Goal: Check status: Check status

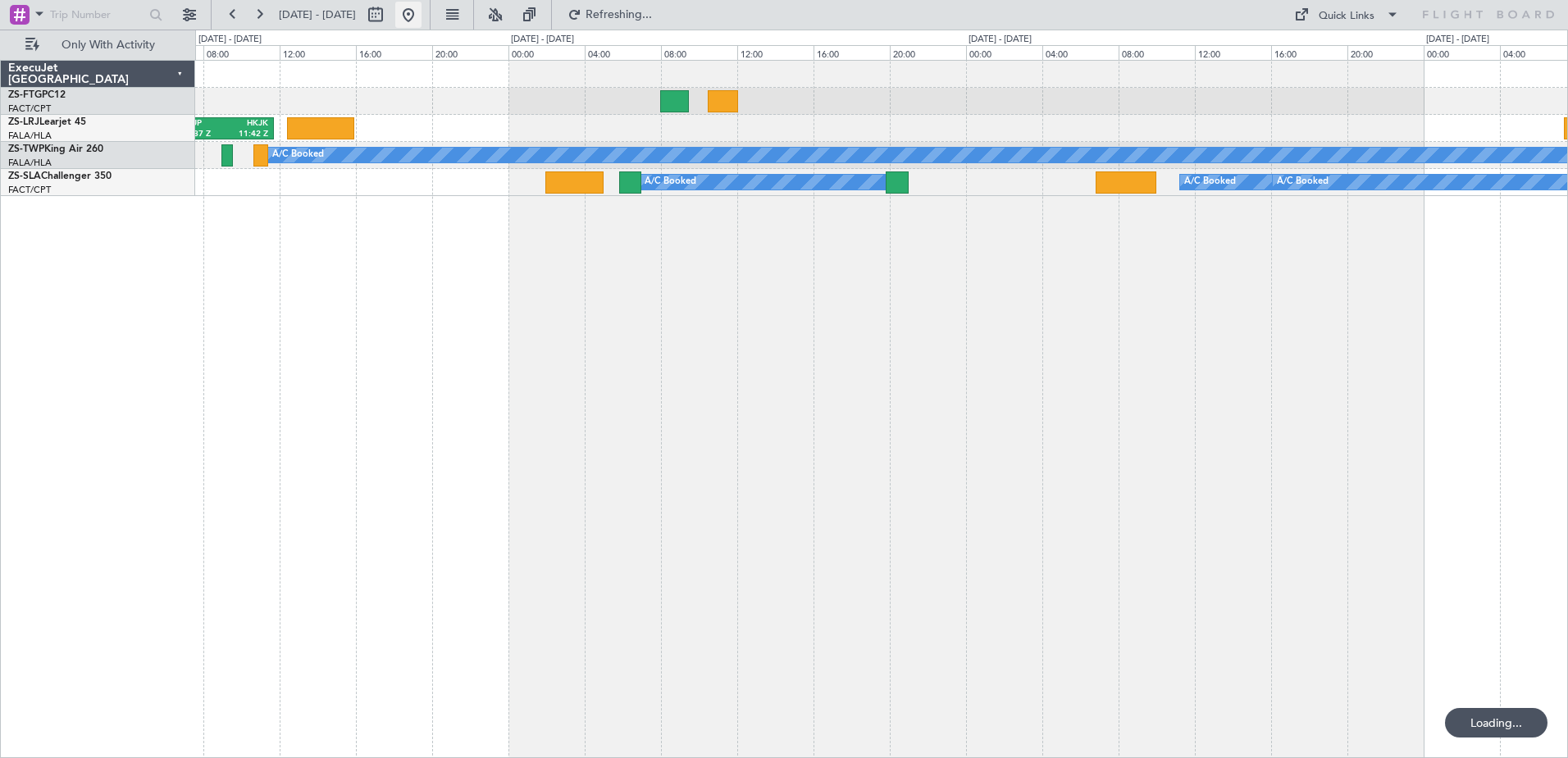
click at [422, 14] on button at bounding box center [408, 15] width 27 height 27
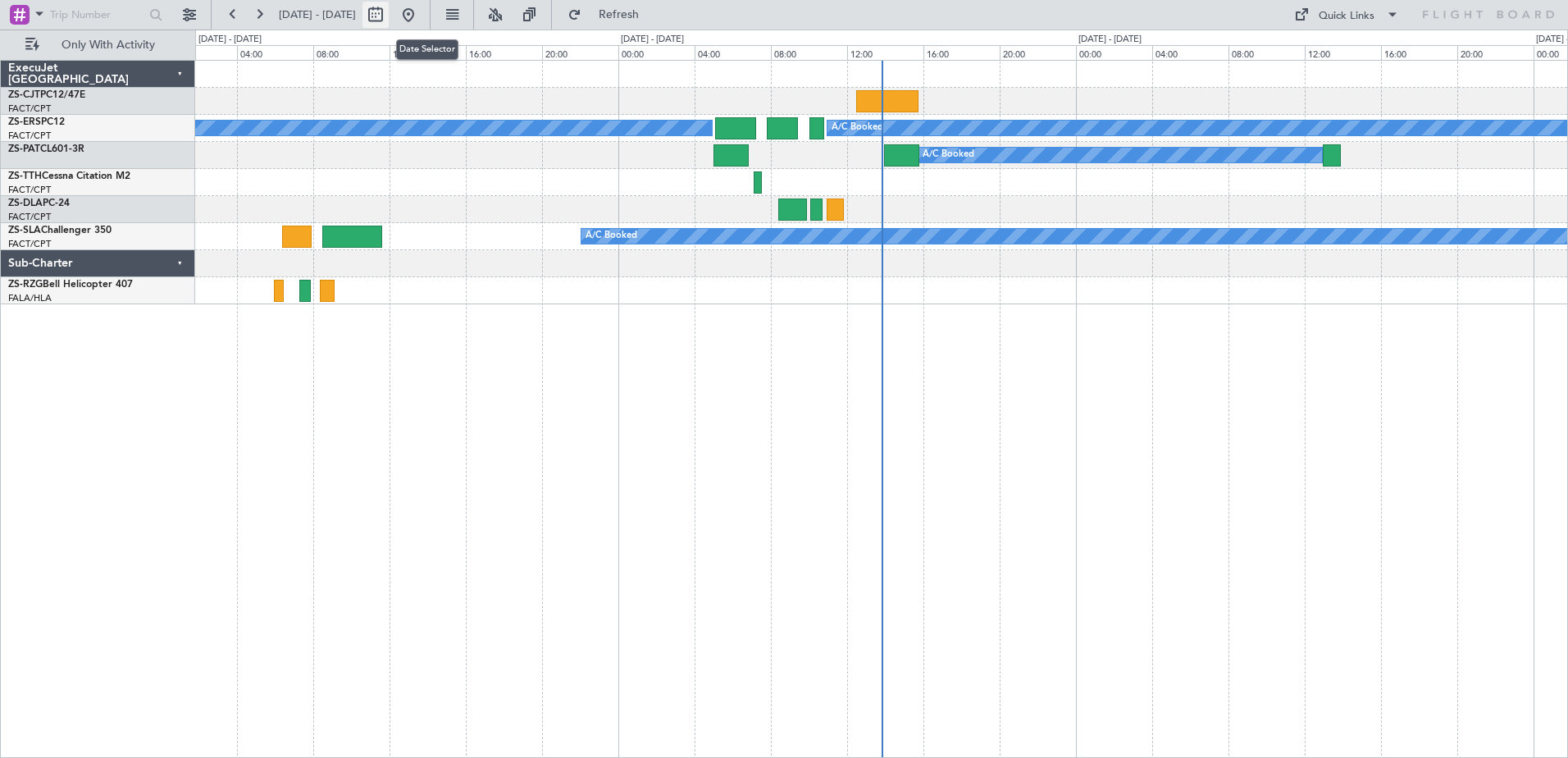
click at [388, 15] on button at bounding box center [375, 15] width 27 height 27
select select "9"
select select "2025"
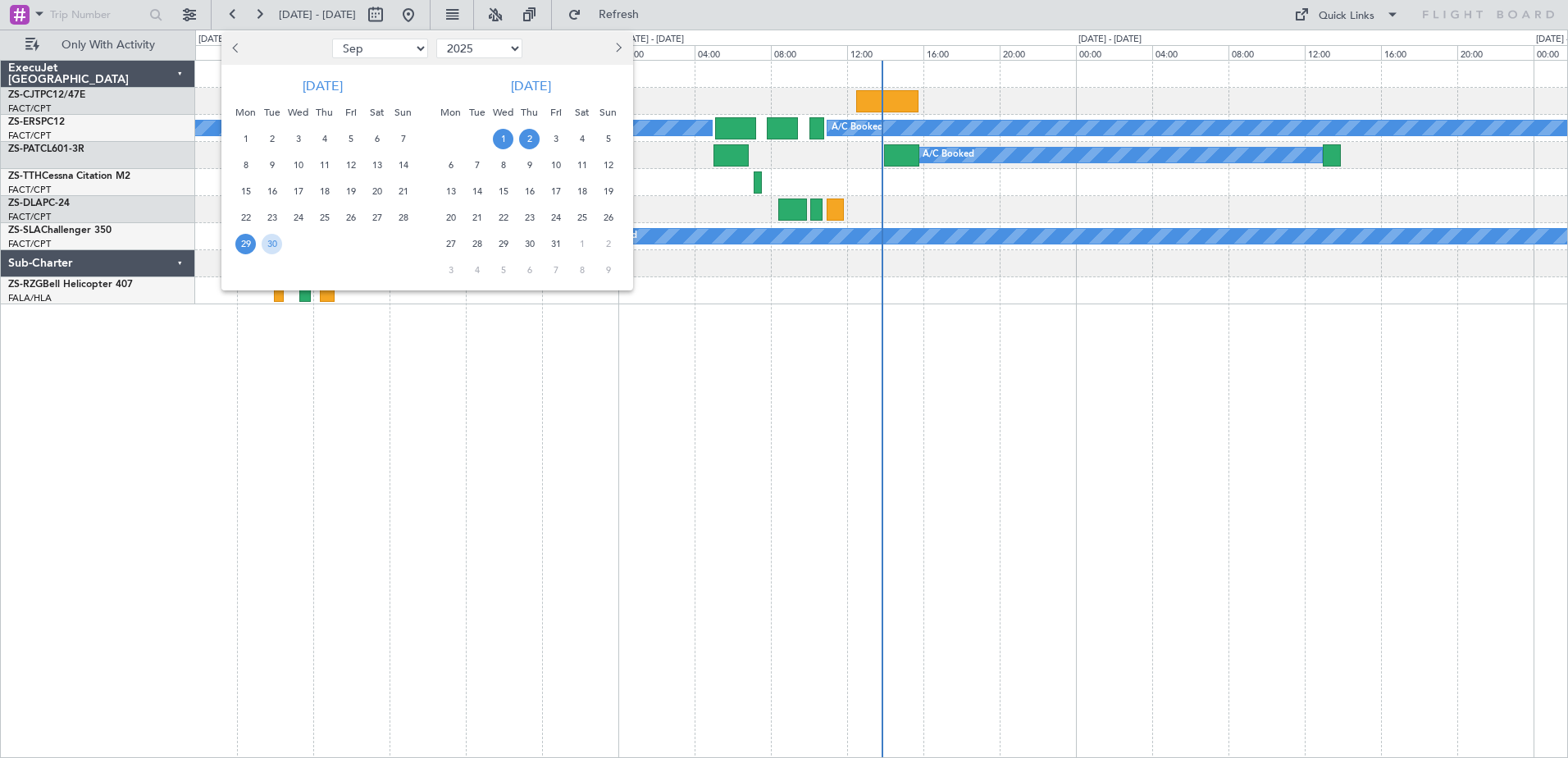
click at [497, 141] on span "1" at bounding box center [503, 139] width 21 height 21
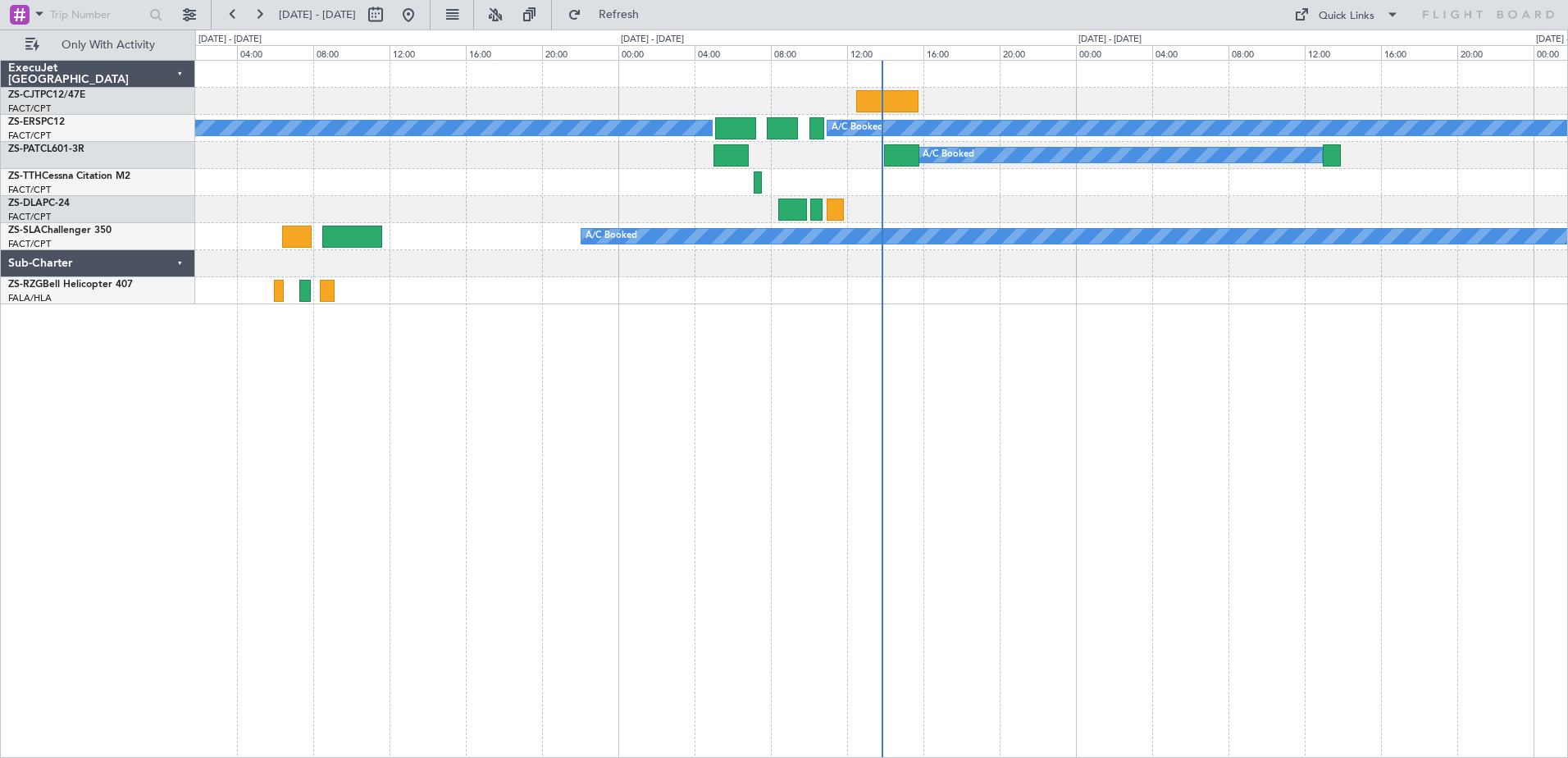
select select "10"
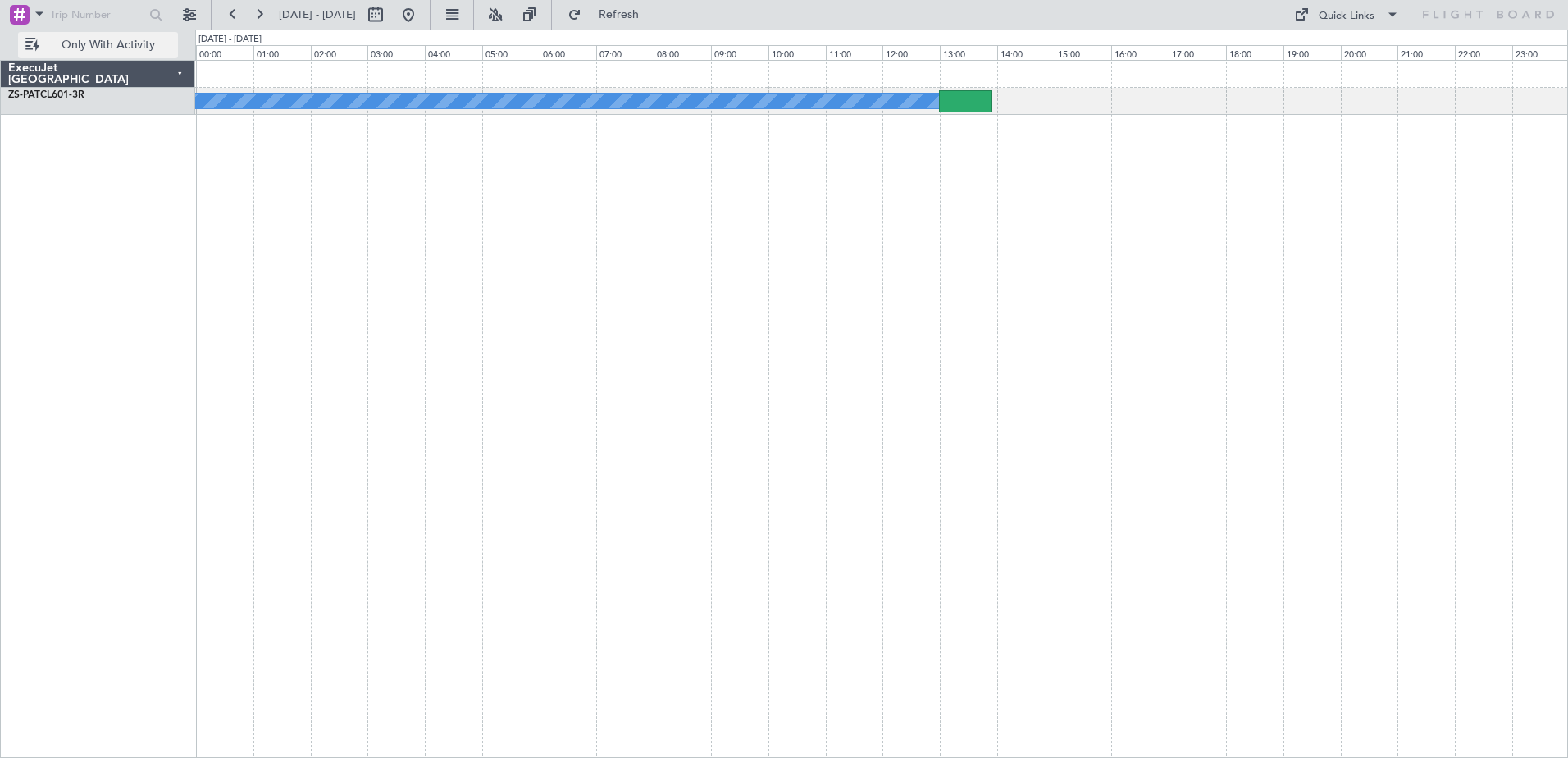
click at [113, 41] on span "Only With Activity" at bounding box center [107, 45] width 130 height 12
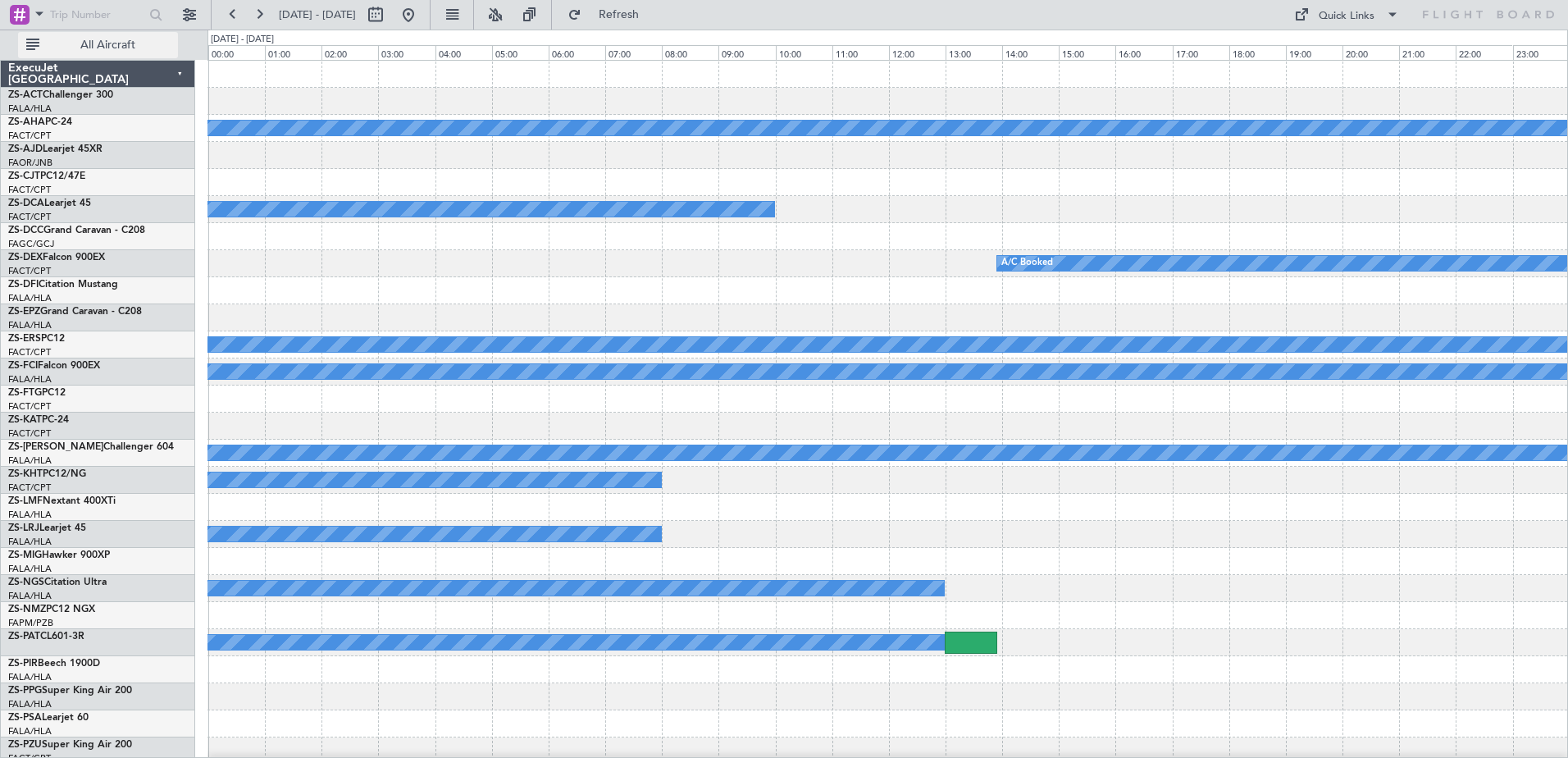
click at [113, 41] on span "All Aircraft" at bounding box center [107, 45] width 130 height 12
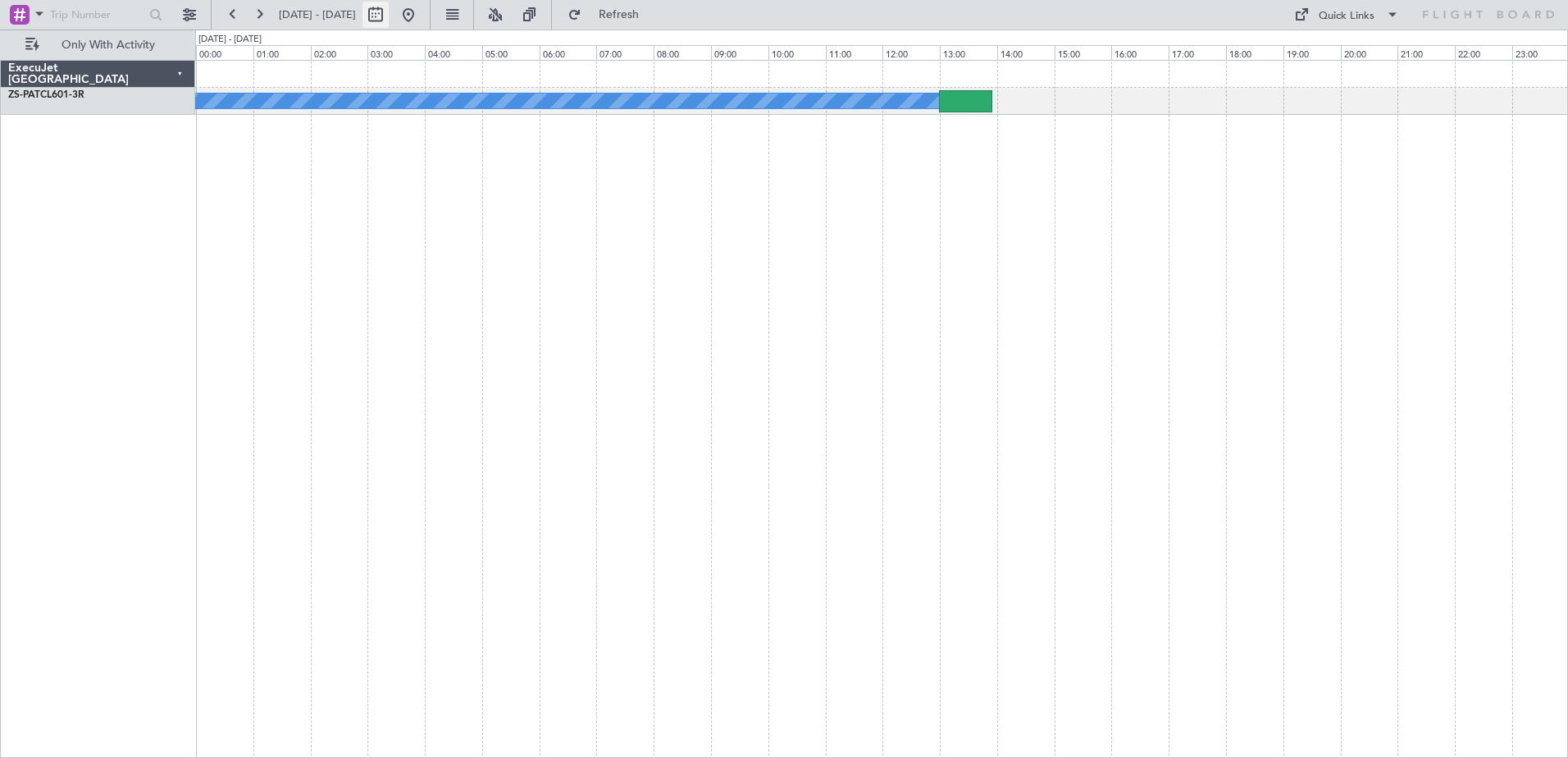
click at [388, 20] on button at bounding box center [375, 15] width 27 height 27
select select "10"
select select "2025"
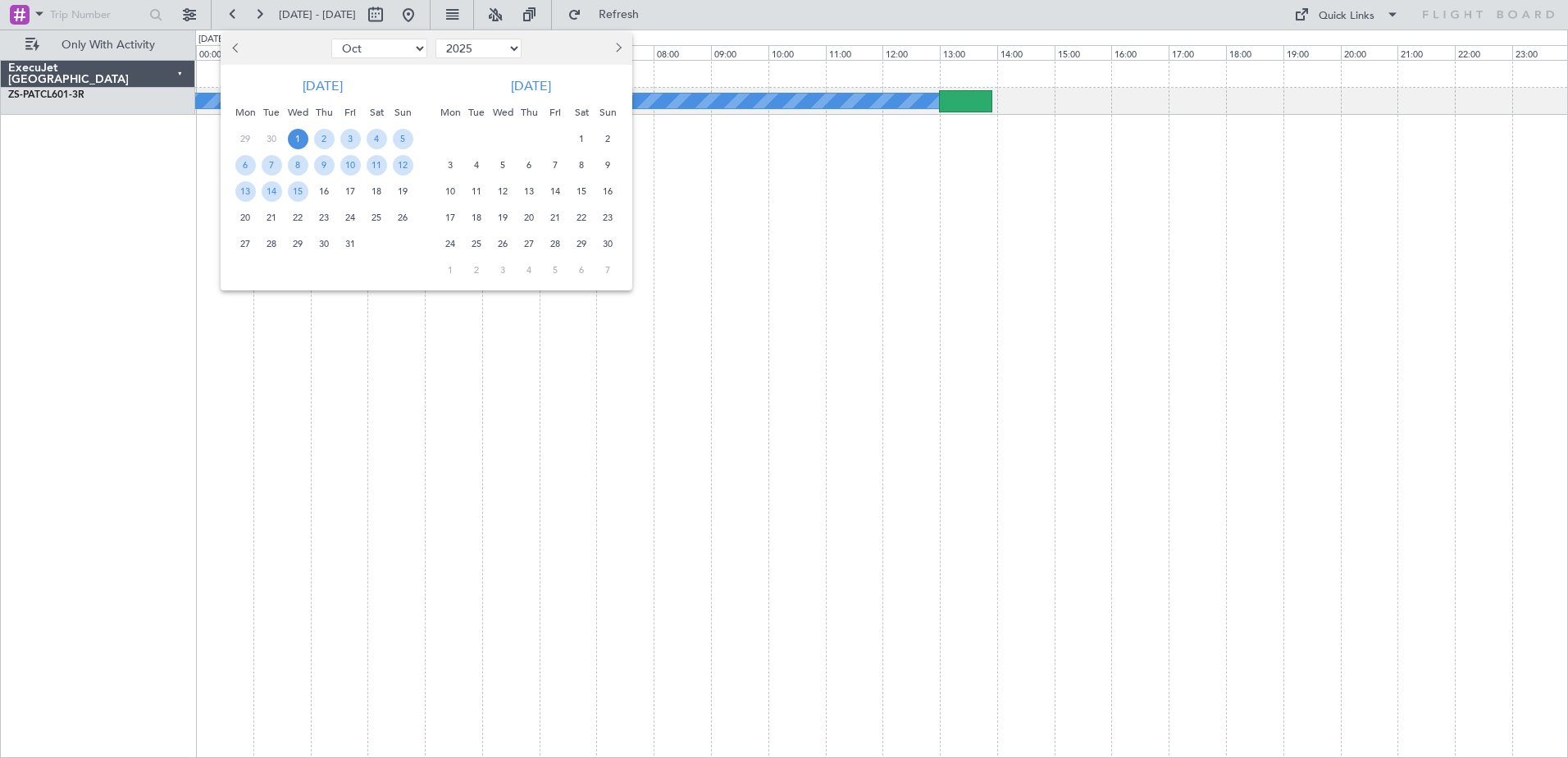
drag, startPoint x: 349, startPoint y: 241, endPoint x: 460, endPoint y: 185, distance: 124.3
click at [349, 241] on span "31" at bounding box center [350, 243] width 21 height 21
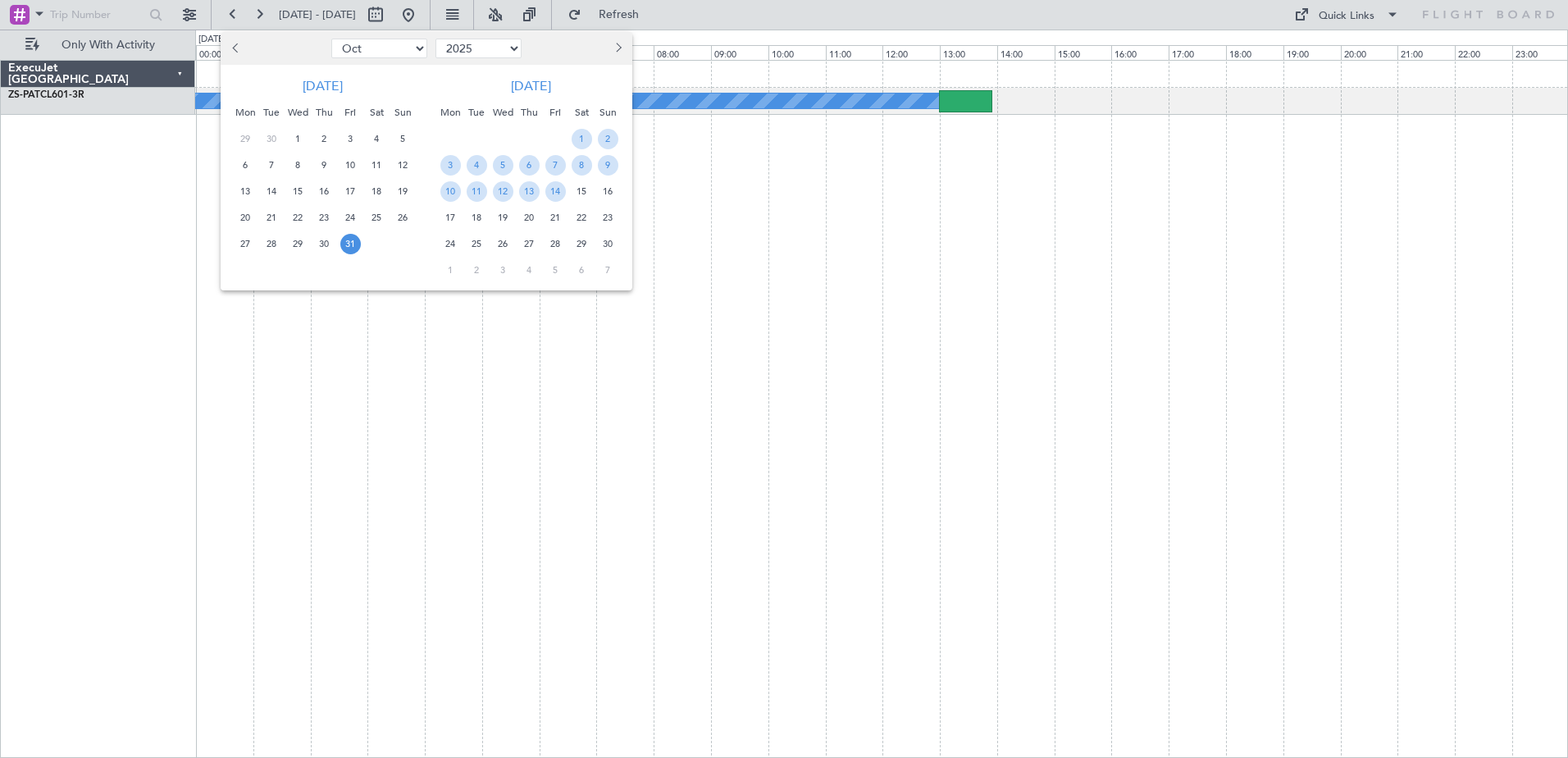
click at [238, 44] on span "Previous month" at bounding box center [237, 47] width 10 height 10
select select "9"
drag, startPoint x: 274, startPoint y: 242, endPoint x: 288, endPoint y: 237, distance: 14.9
click at [288, 237] on div "29 30" at bounding box center [322, 243] width 187 height 27
drag, startPoint x: 288, startPoint y: 237, endPoint x: 508, endPoint y: 135, distance: 242.5
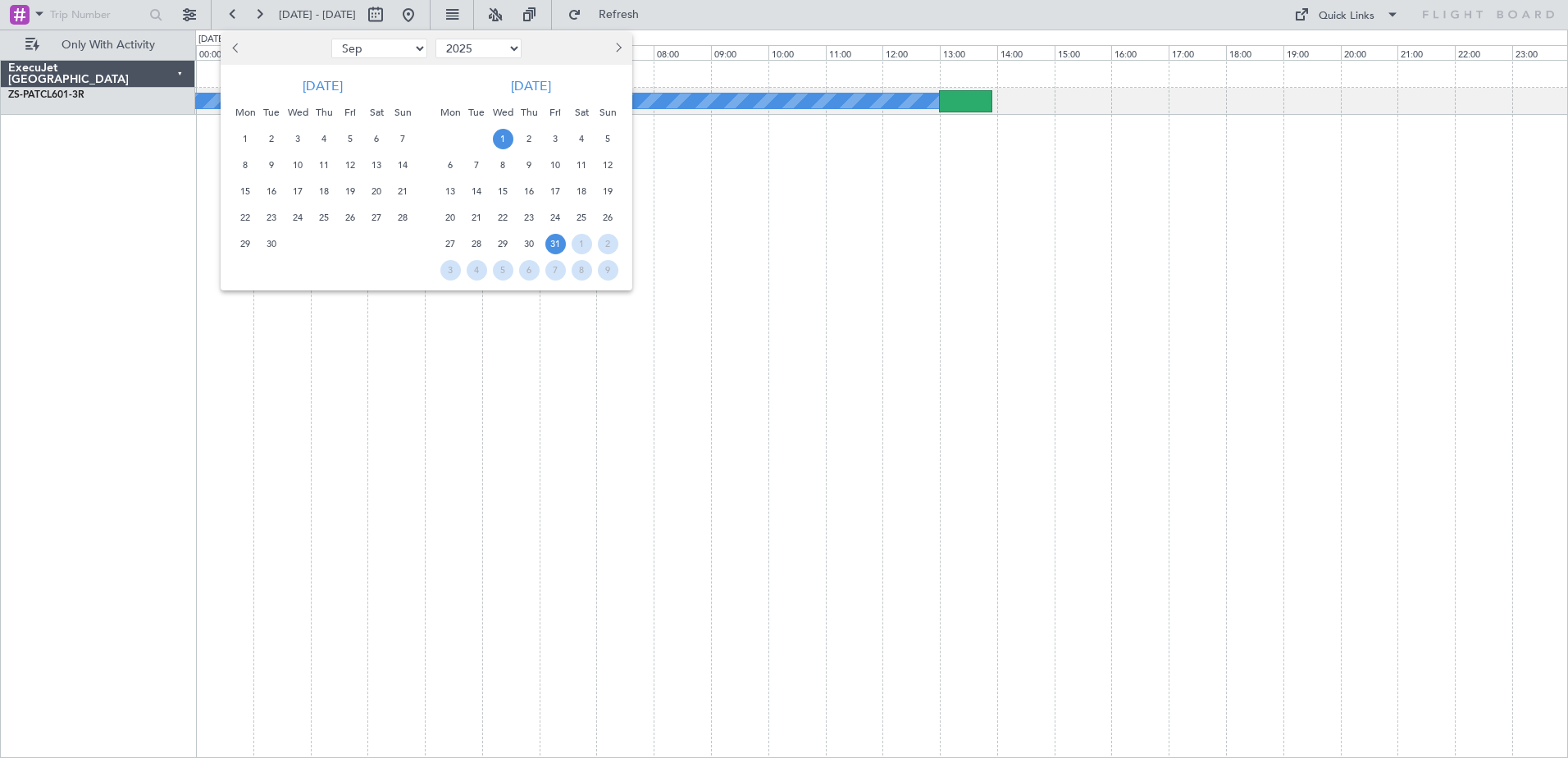
click at [508, 135] on span "1" at bounding box center [503, 139] width 21 height 21
click at [271, 241] on span "30" at bounding box center [271, 243] width 21 height 21
click at [506, 143] on span "1" at bounding box center [503, 139] width 21 height 21
